Goal: Check status: Check status

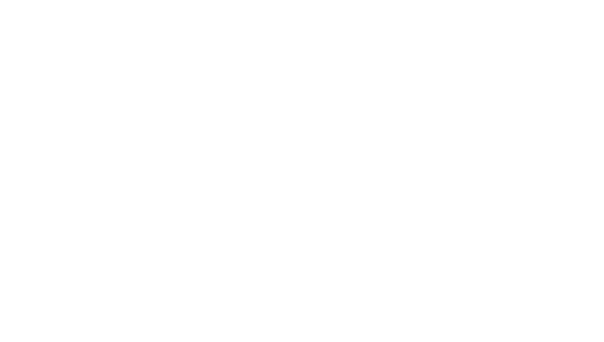
click at [286, 0] on html at bounding box center [302, 0] width 604 height 0
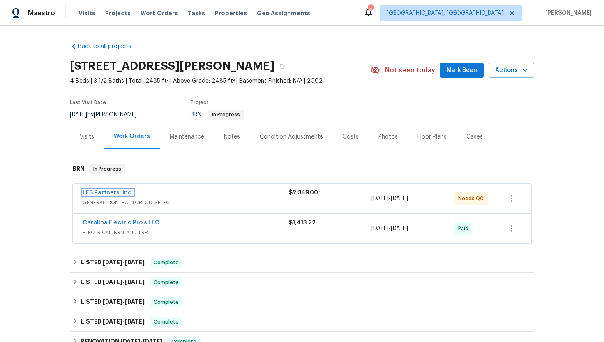
click at [101, 191] on link "LFS Partners, Inc." at bounding box center [108, 193] width 51 height 6
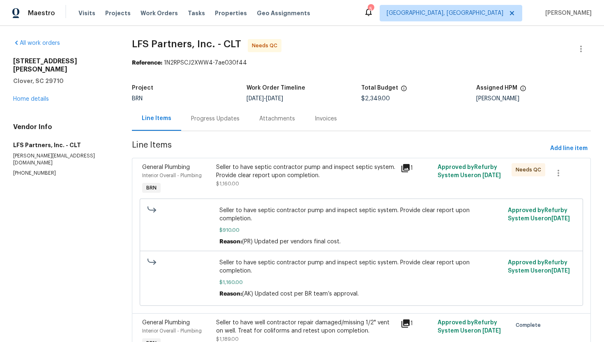
click at [207, 121] on div "Progress Updates" at bounding box center [215, 119] width 48 height 8
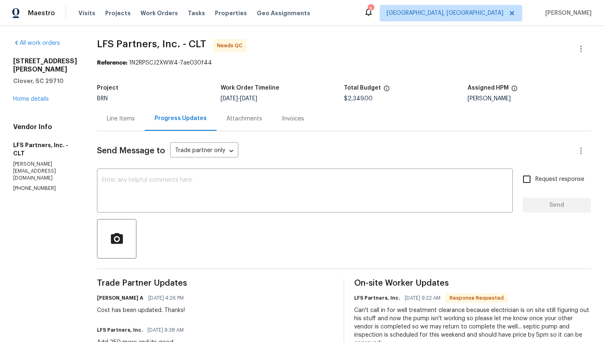
click at [106, 125] on div "Line Items" at bounding box center [121, 118] width 48 height 24
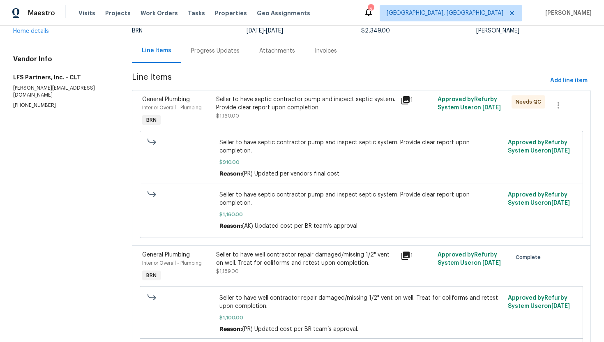
scroll to position [60, 0]
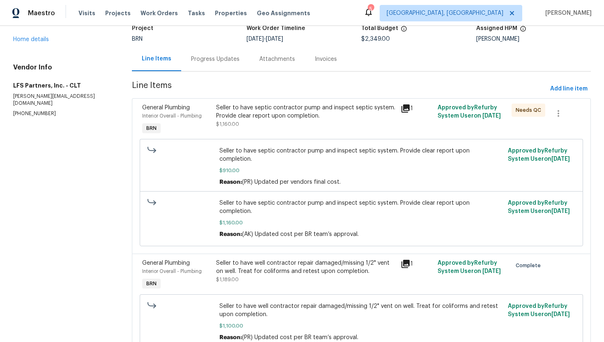
click at [203, 62] on div "Progress Updates" at bounding box center [215, 59] width 48 height 8
